Goal: Task Accomplishment & Management: Use online tool/utility

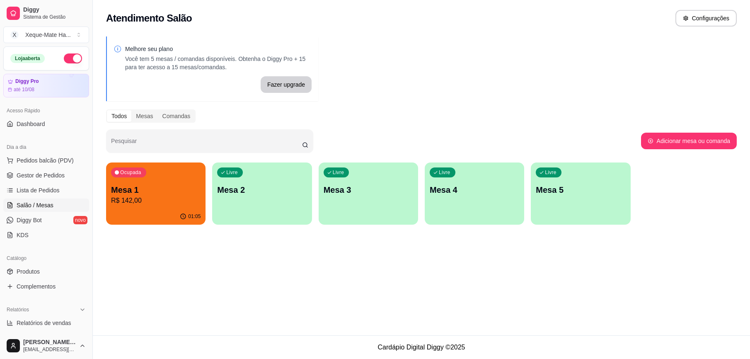
click at [159, 201] on p "R$ 142,00" at bounding box center [155, 200] width 89 height 10
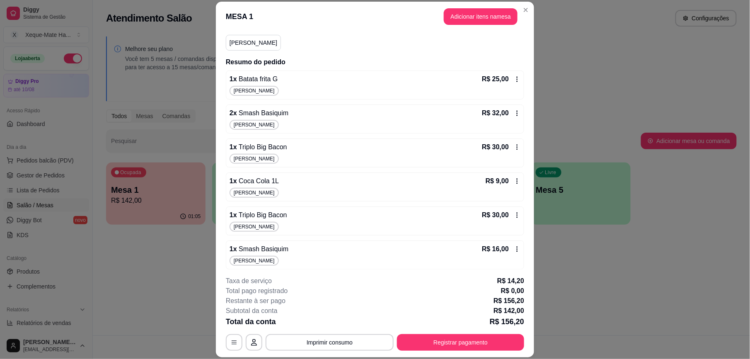
scroll to position [78, 0]
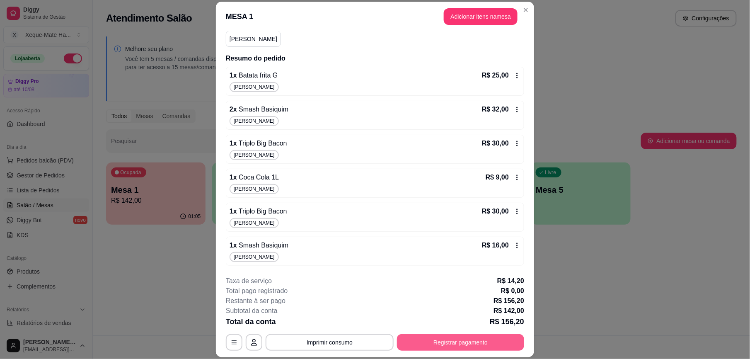
click at [423, 338] on button "Registrar pagamento" at bounding box center [460, 342] width 127 height 17
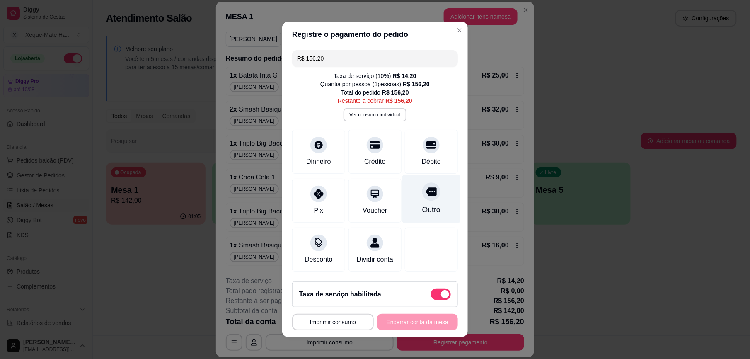
click at [426, 193] on icon at bounding box center [431, 191] width 11 height 11
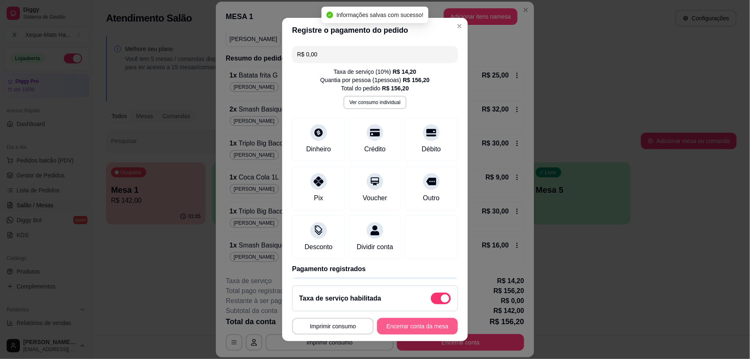
type input "R$ 0,00"
click at [396, 326] on button "Encerrar conta da mesa" at bounding box center [417, 326] width 81 height 17
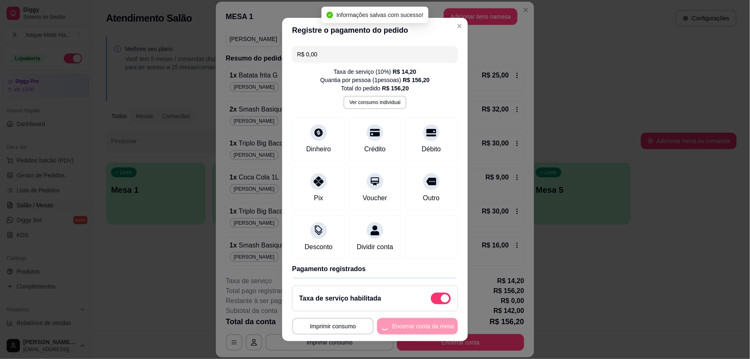
scroll to position [0, 0]
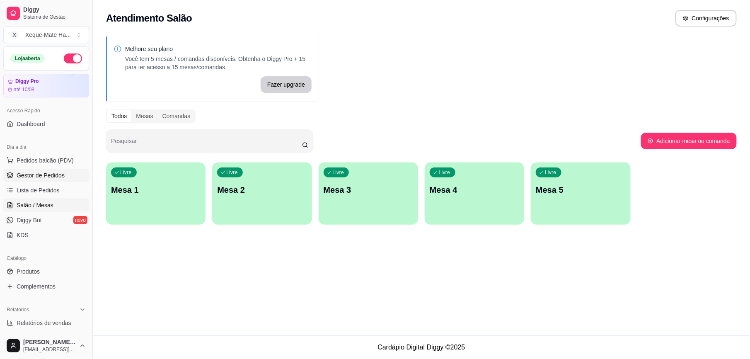
click at [38, 176] on span "Gestor de Pedidos" at bounding box center [41, 175] width 48 height 8
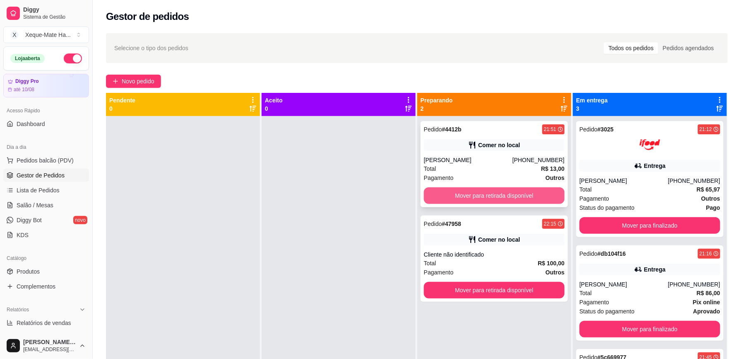
click at [499, 199] on button "Mover para retirada disponível" at bounding box center [494, 195] width 141 height 17
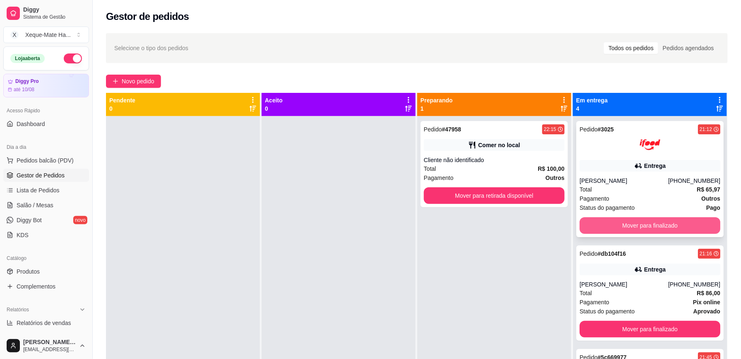
click at [615, 221] on button "Mover para finalizado" at bounding box center [650, 225] width 141 height 17
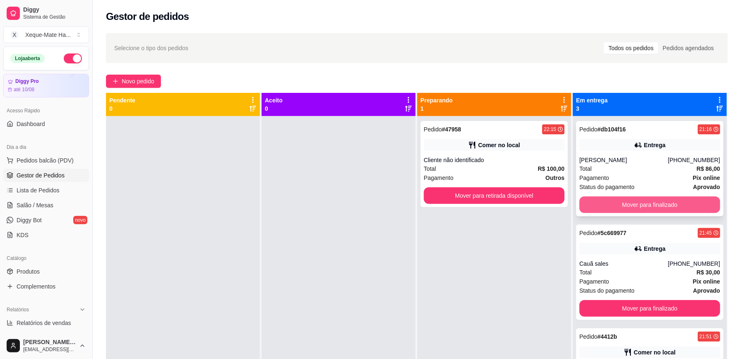
click at [627, 203] on button "Mover para finalizado" at bounding box center [650, 204] width 141 height 17
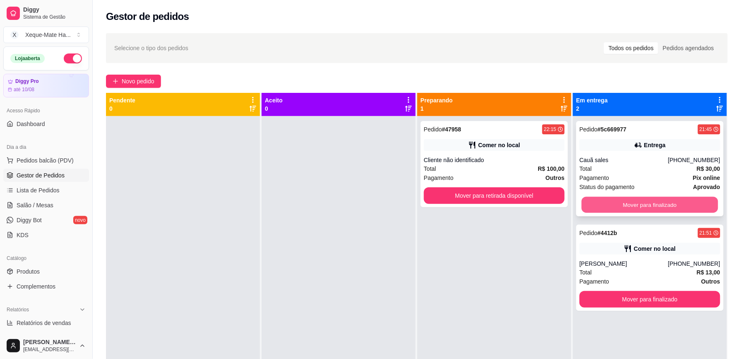
click at [627, 205] on button "Mover para finalizado" at bounding box center [650, 205] width 137 height 16
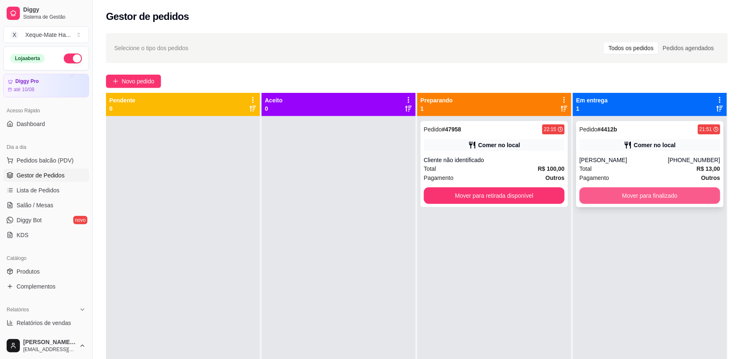
click at [630, 200] on button "Mover para finalizado" at bounding box center [650, 195] width 141 height 17
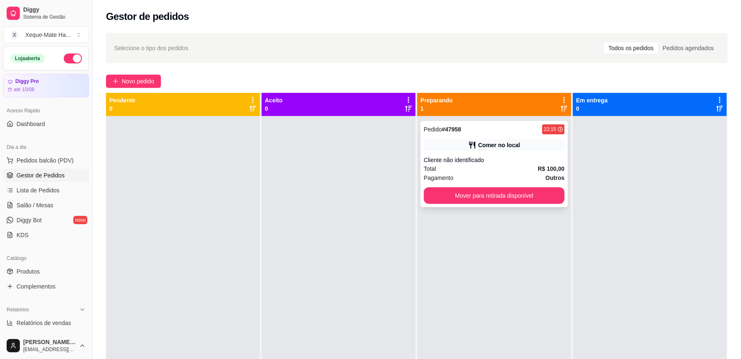
click at [478, 132] on div "Pedido # 47958 22:15" at bounding box center [494, 129] width 141 height 10
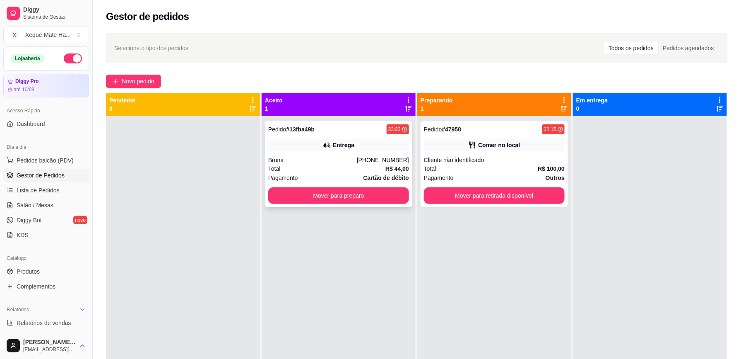
click at [318, 150] on div "Entrega" at bounding box center [338, 145] width 141 height 12
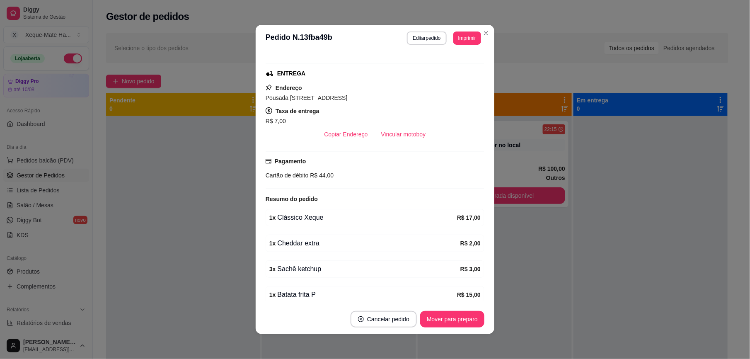
scroll to position [158, 0]
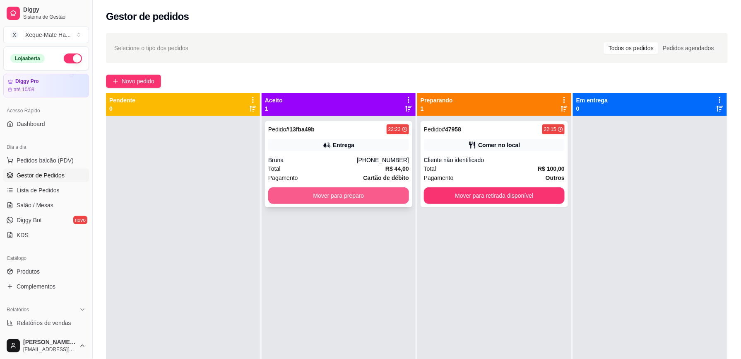
click at [338, 200] on button "Mover para preparo" at bounding box center [338, 195] width 141 height 17
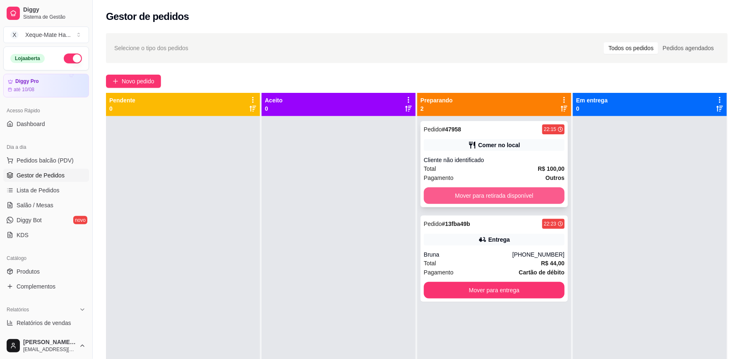
click at [479, 198] on button "Mover para retirada disponível" at bounding box center [494, 195] width 141 height 17
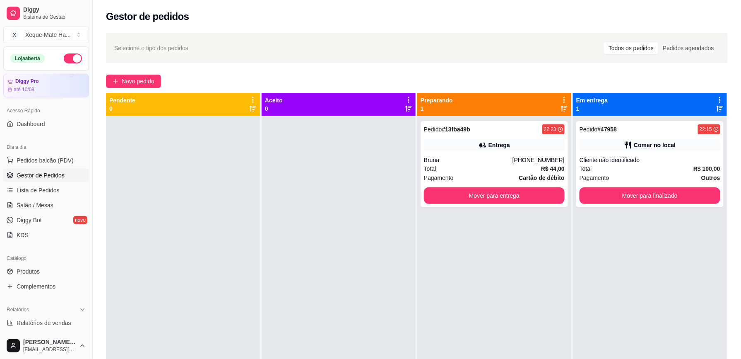
click at [550, 101] on div "Preparando 1" at bounding box center [494, 104] width 147 height 17
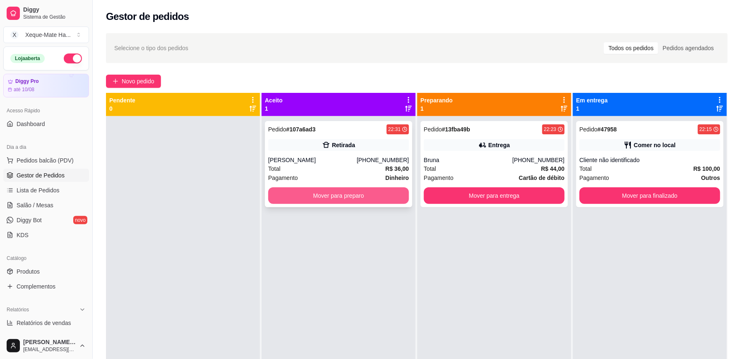
click at [319, 198] on button "Mover para preparo" at bounding box center [338, 195] width 141 height 17
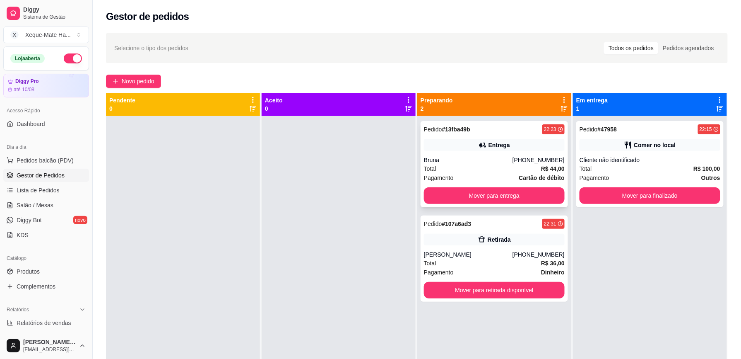
click at [537, 136] on div "Pedido # 13fba49b 22:23 Entrega Bruna [PHONE_NUMBER] Total R$ 44,00 Pagamento C…" at bounding box center [494, 164] width 147 height 86
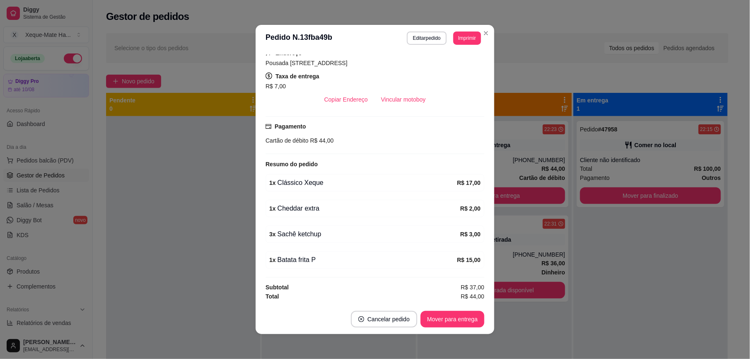
click at [281, 203] on div "**********" at bounding box center [375, 179] width 750 height 359
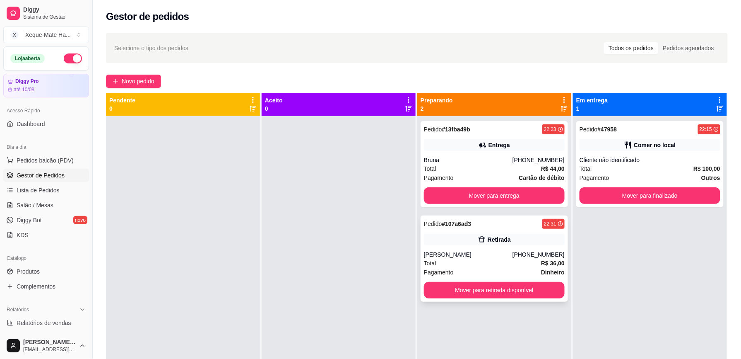
click at [511, 250] on div "Pedido # 107a6ad3 22:31 Retirada [PERSON_NAME] [PHONE_NUMBER] Total R$ 36,00 Pa…" at bounding box center [494, 258] width 147 height 86
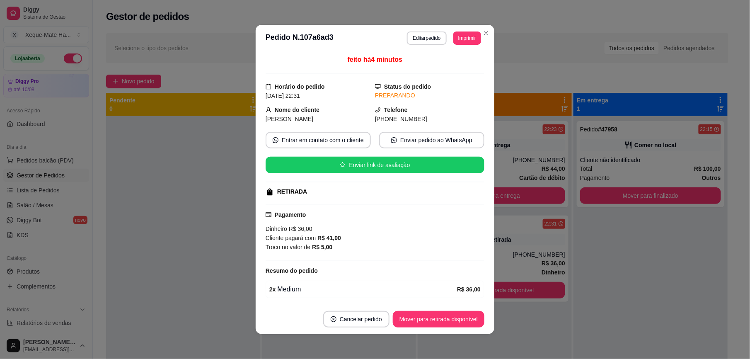
scroll to position [32, 0]
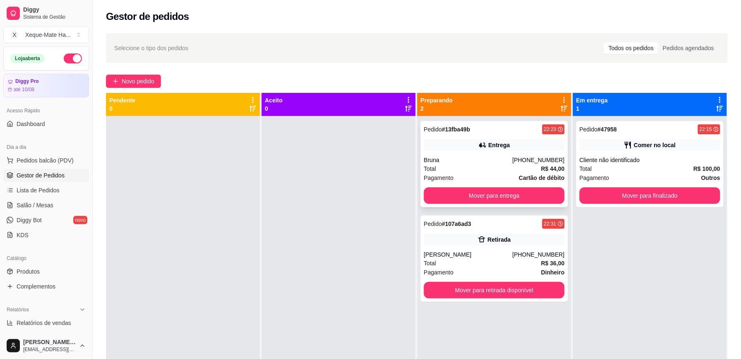
click at [544, 152] on div "Pedido # 13fba49b 22:23 Entrega Bruna [PHONE_NUMBER] Total R$ 44,00 Pagamento C…" at bounding box center [494, 164] width 147 height 86
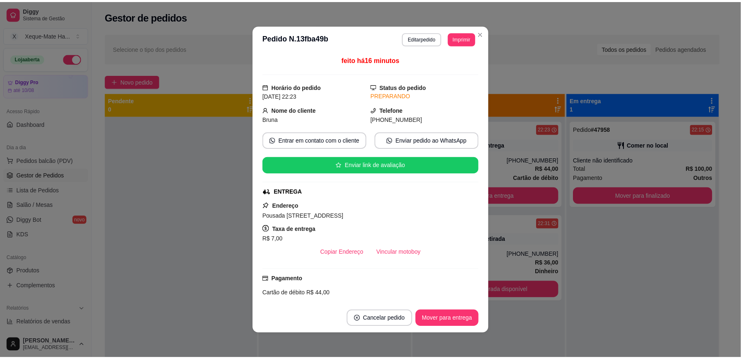
scroll to position [158, 0]
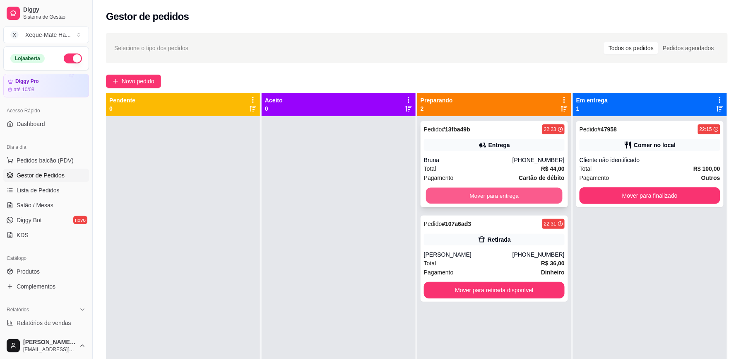
click at [458, 199] on button "Mover para entrega" at bounding box center [494, 196] width 137 height 16
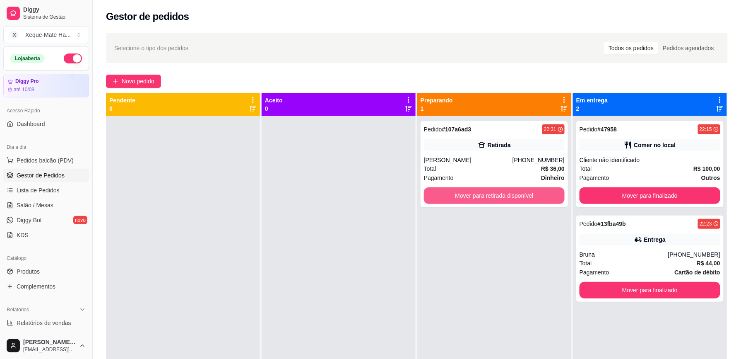
click at [458, 199] on button "Mover para retirada disponível" at bounding box center [494, 195] width 141 height 17
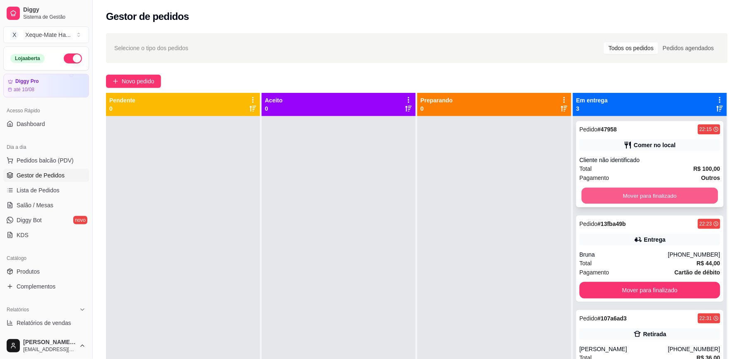
click at [622, 198] on button "Mover para finalizado" at bounding box center [650, 196] width 137 height 16
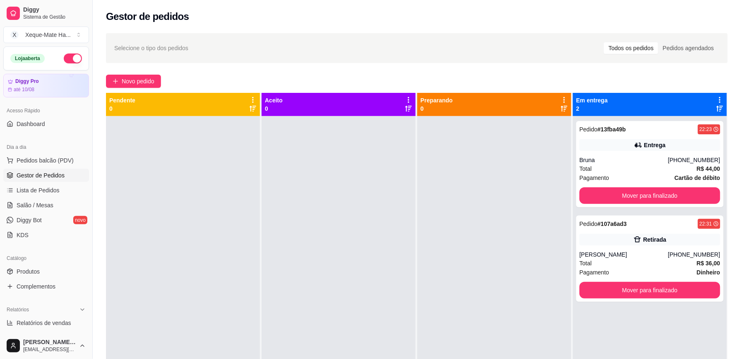
click at [64, 59] on button "button" at bounding box center [73, 58] width 18 height 10
click at [691, 189] on button "Mover para finalizado" at bounding box center [650, 196] width 137 height 16
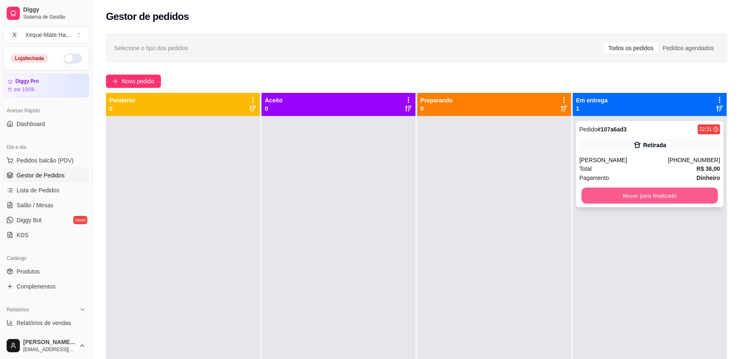
click at [616, 190] on button "Mover para finalizado" at bounding box center [650, 196] width 137 height 16
